Goal: Task Accomplishment & Management: Use online tool/utility

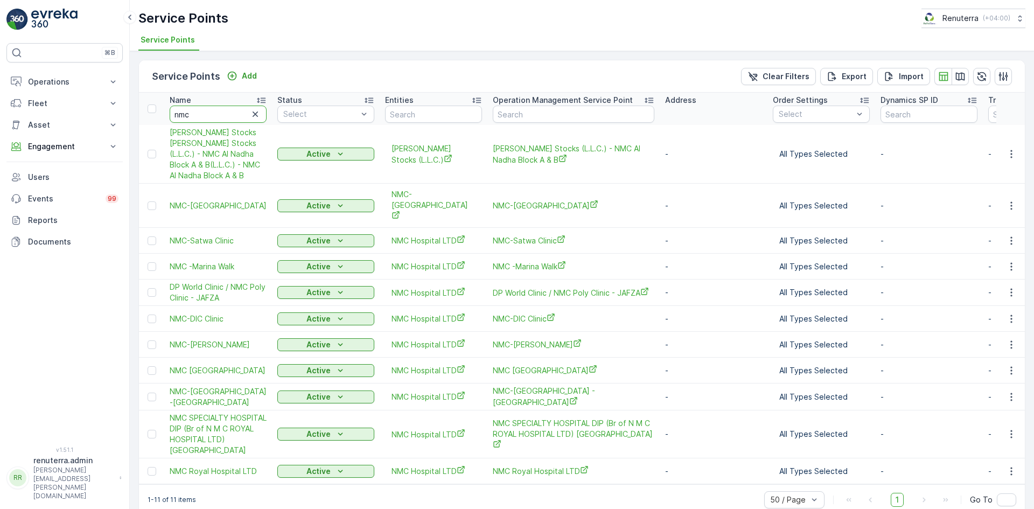
click at [203, 114] on input "nmc" at bounding box center [218, 114] width 97 height 17
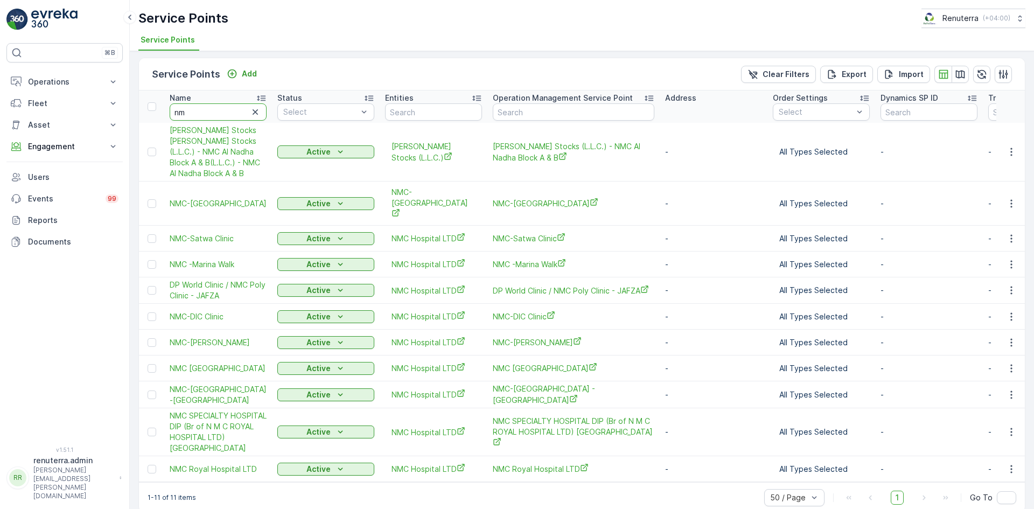
type input "n"
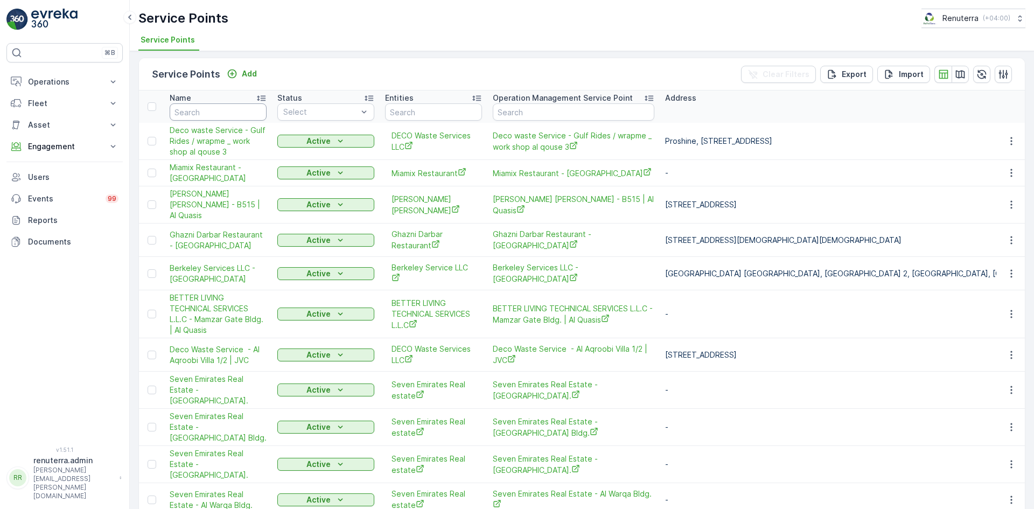
click at [220, 115] on input "text" at bounding box center [218, 111] width 97 height 17
type input "royal"
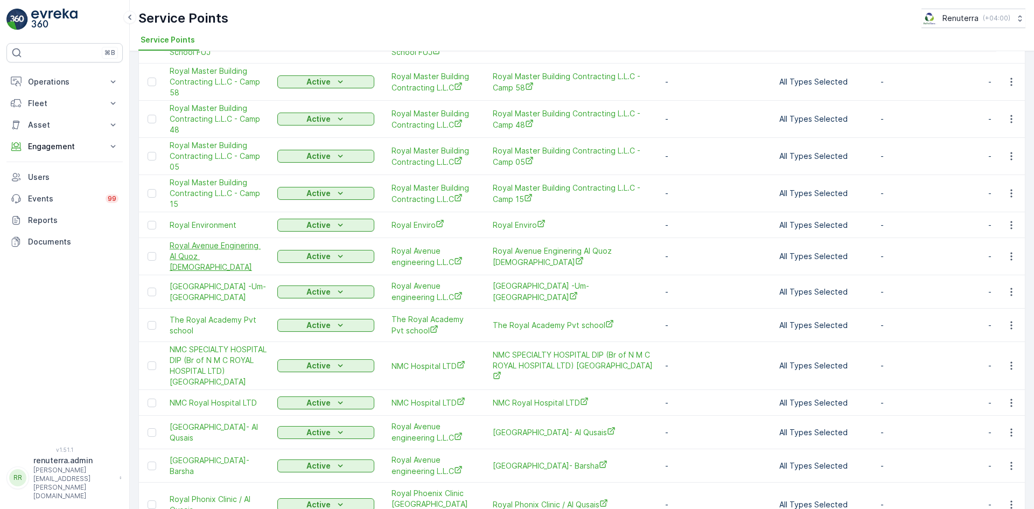
scroll to position [368, 0]
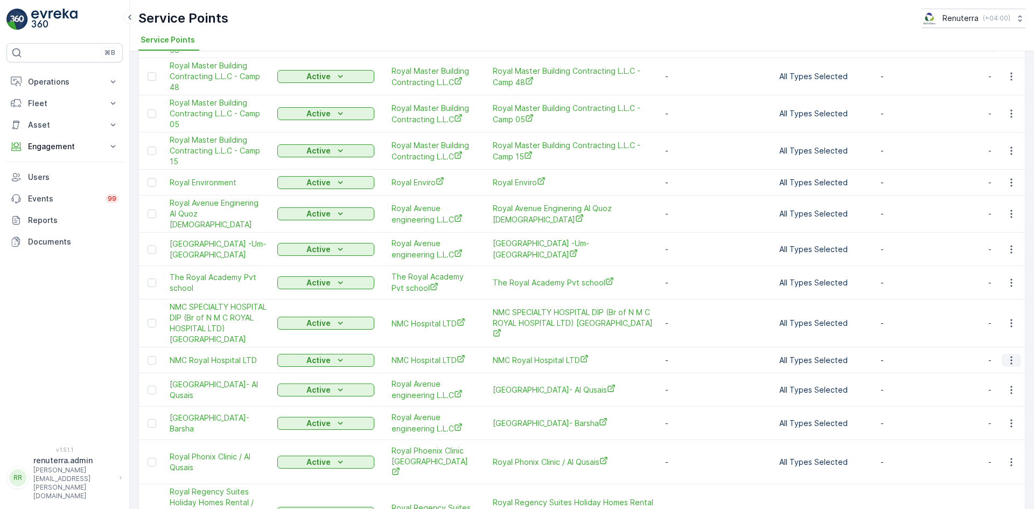
click at [1012, 355] on icon "button" at bounding box center [1011, 360] width 11 height 11
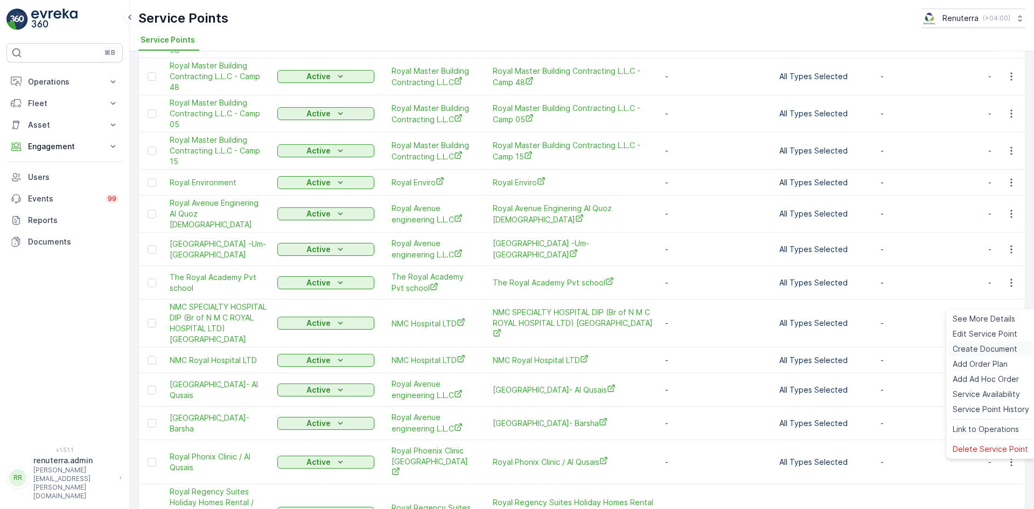
click at [978, 345] on span "Create Document" at bounding box center [985, 349] width 65 height 11
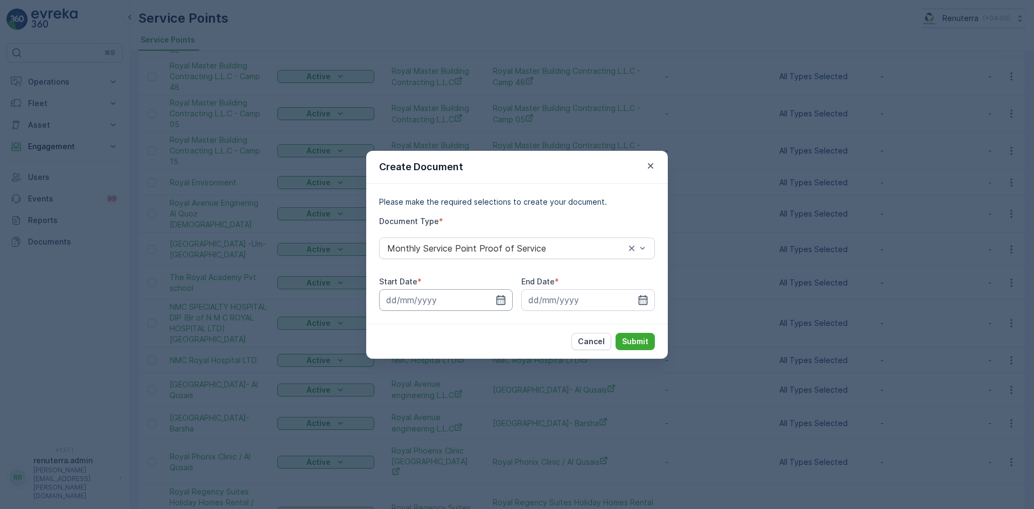
click at [506, 299] on input at bounding box center [446, 300] width 134 height 22
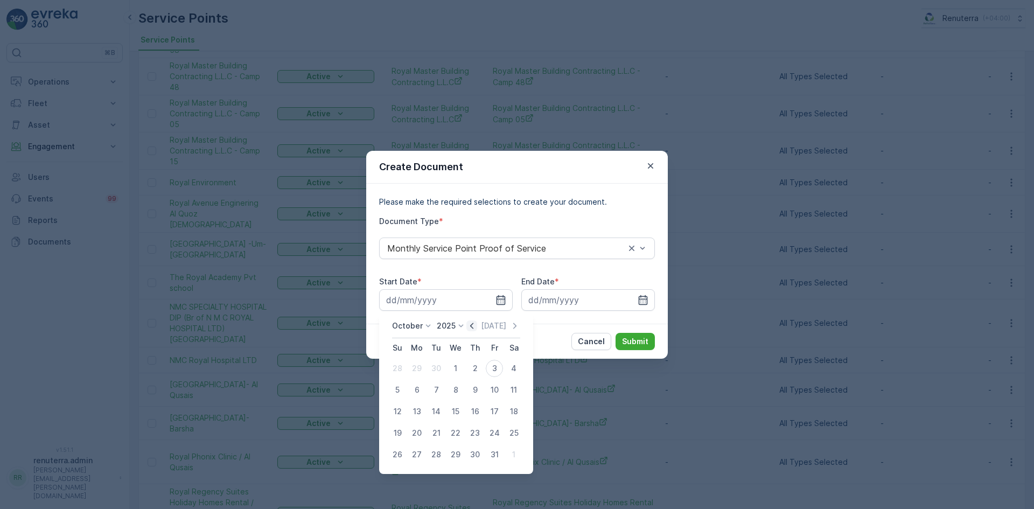
click at [475, 330] on icon "button" at bounding box center [472, 326] width 11 height 11
drag, startPoint x: 416, startPoint y: 373, endPoint x: 422, endPoint y: 368, distance: 7.7
click at [415, 373] on div "1" at bounding box center [416, 368] width 17 height 17
type input "[DATE]"
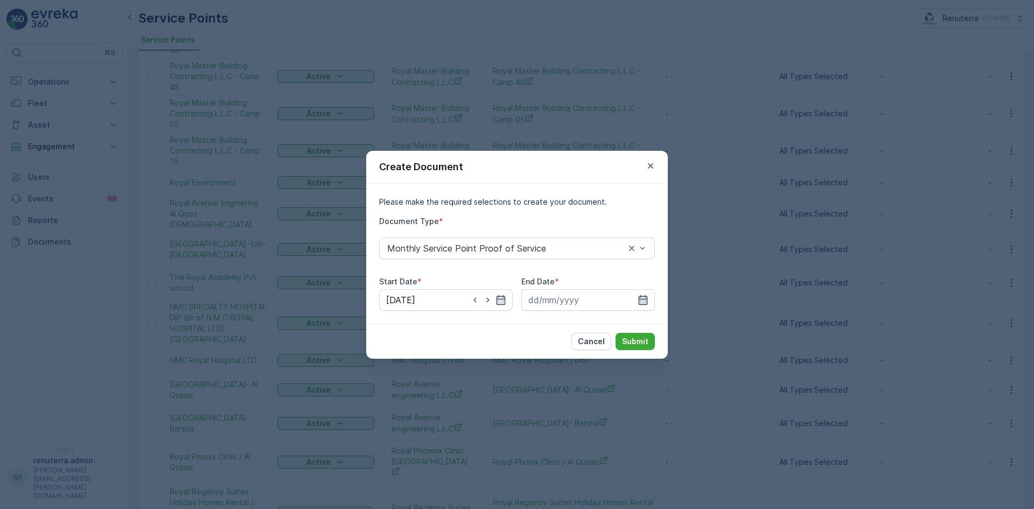
click at [642, 300] on icon "button" at bounding box center [643, 300] width 11 height 11
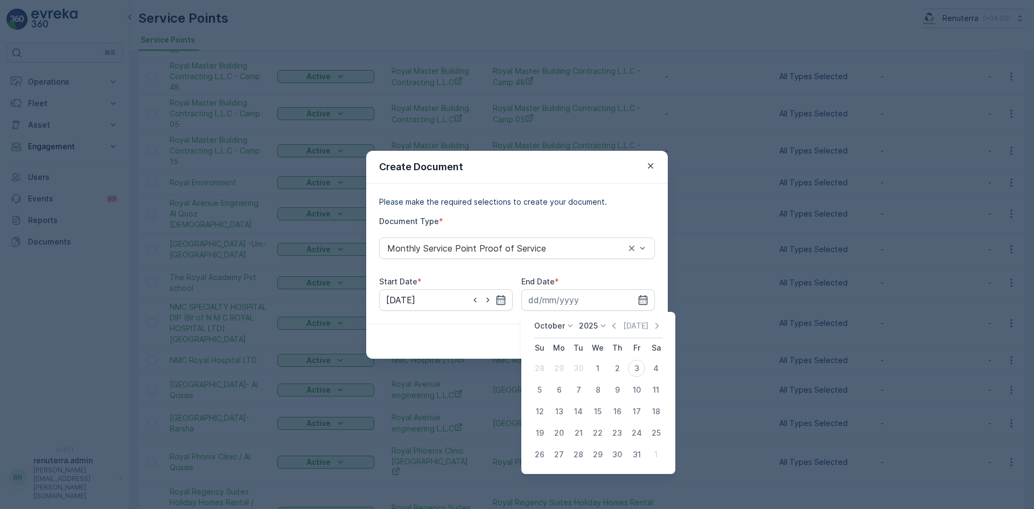
drag, startPoint x: 614, startPoint y: 326, endPoint x: 604, endPoint y: 351, distance: 26.4
click at [613, 327] on icon "button" at bounding box center [614, 326] width 11 height 11
drag, startPoint x: 577, startPoint y: 455, endPoint x: 583, endPoint y: 446, distance: 11.4
click at [578, 454] on div "30" at bounding box center [578, 454] width 17 height 17
type input "[DATE]"
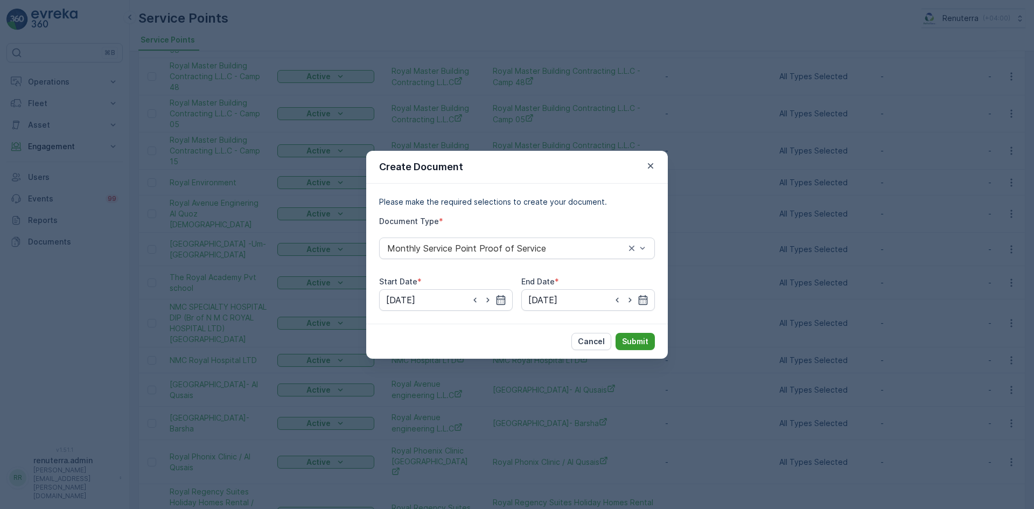
click at [632, 345] on p "Submit" at bounding box center [635, 341] width 26 height 11
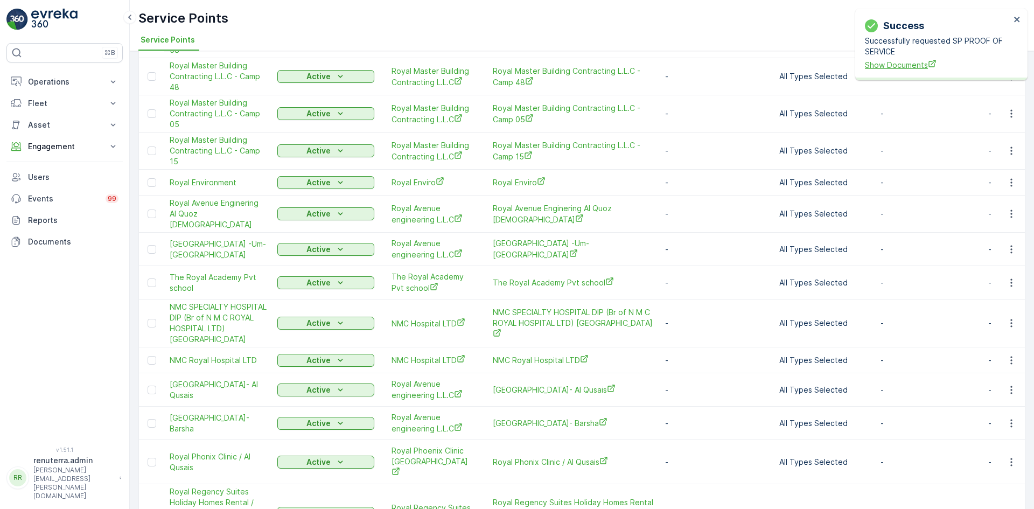
click at [889, 66] on span "Show Documents" at bounding box center [937, 64] width 145 height 11
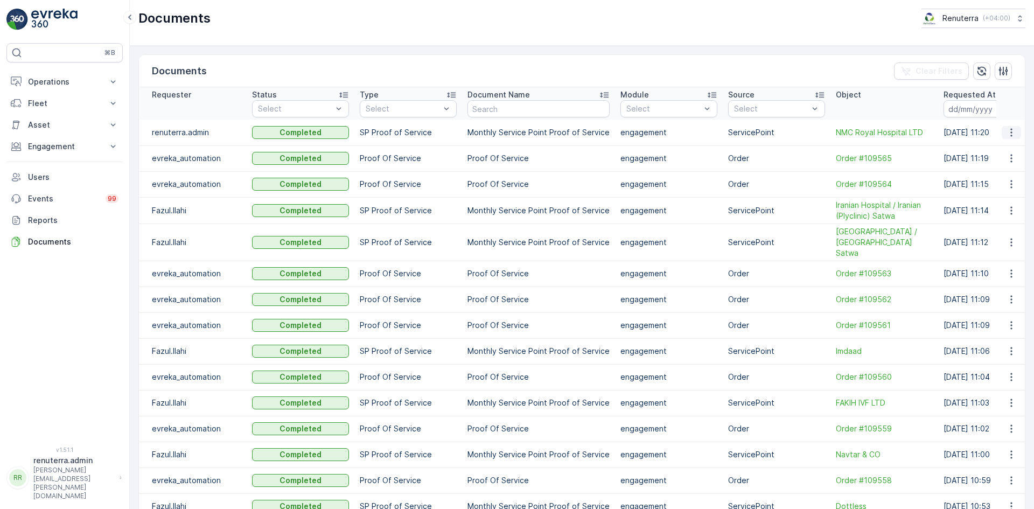
click at [1010, 138] on button "button" at bounding box center [1011, 132] width 19 height 13
click at [999, 148] on span "See Details" at bounding box center [1008, 148] width 41 height 11
